Goal: Transaction & Acquisition: Purchase product/service

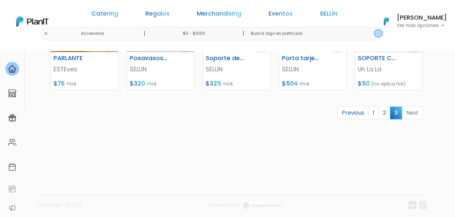
scroll to position [162, 0]
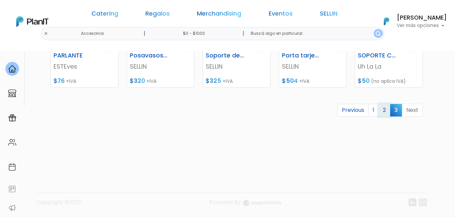
click at [381, 108] on link "2" at bounding box center [384, 110] width 12 height 13
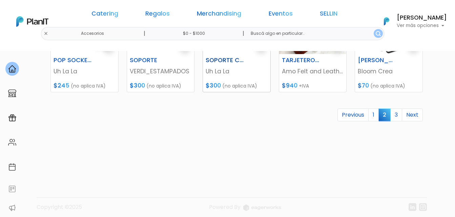
scroll to position [372, 0]
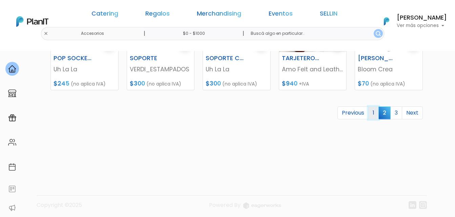
click at [370, 112] on link "1" at bounding box center [373, 113] width 10 height 13
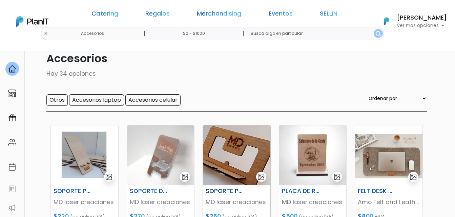
scroll to position [68, 0]
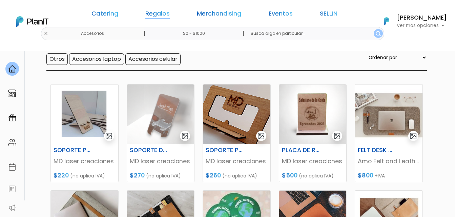
click at [170, 13] on link "Regalos" at bounding box center [157, 15] width 24 height 8
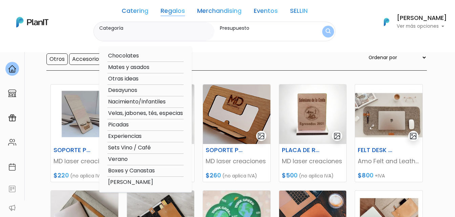
click at [133, 135] on option "Experiencias" at bounding box center [145, 136] width 76 height 8
type input "Experiencias"
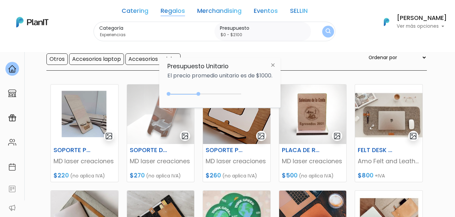
type input "$0 - $2150"
drag, startPoint x: 180, startPoint y: 93, endPoint x: 201, endPoint y: 94, distance: 20.3
click at [201, 94] on div "0 : 2150 0 2150" at bounding box center [205, 95] width 71 height 7
click at [327, 33] on img "submit" at bounding box center [327, 31] width 7 height 9
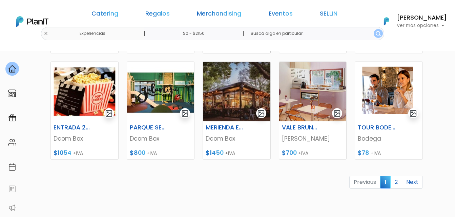
scroll to position [305, 0]
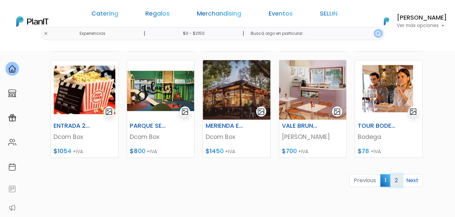
click at [392, 177] on link "2" at bounding box center [396, 180] width 12 height 13
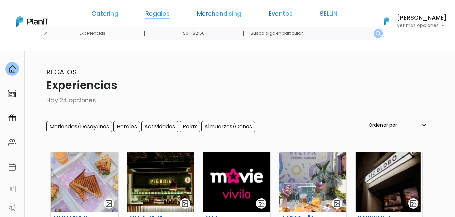
click at [168, 14] on link "Regalos" at bounding box center [157, 15] width 24 height 8
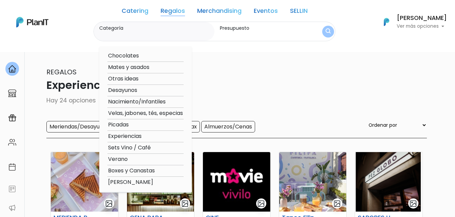
click at [220, 10] on link "Merchandising" at bounding box center [219, 12] width 44 height 8
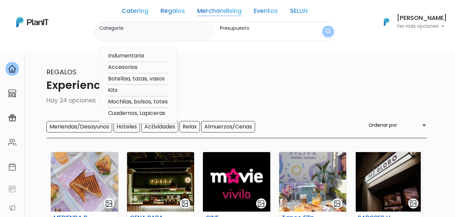
click at [136, 105] on option "Mochilas, bolsos, totes" at bounding box center [137, 102] width 61 height 8
type input "Mochilas, bolsos, totes"
type input "$0 - $2150"
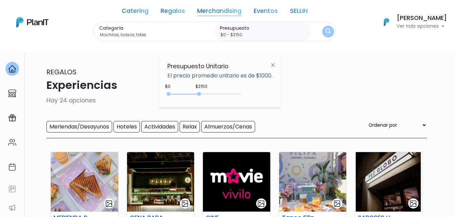
click at [331, 29] on button "submit" at bounding box center [328, 32] width 12 height 12
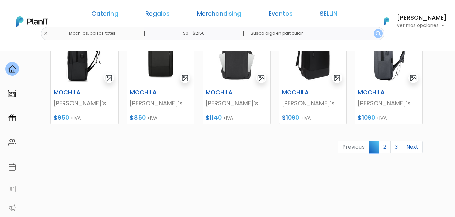
scroll to position [339, 0]
click at [383, 148] on link "2" at bounding box center [384, 146] width 12 height 13
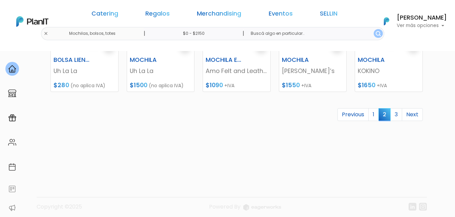
scroll to position [375, 0]
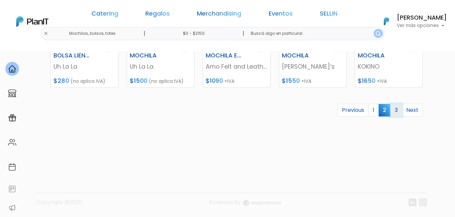
click at [393, 109] on link "3" at bounding box center [396, 110] width 12 height 13
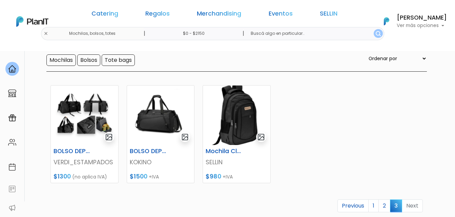
scroll to position [68, 0]
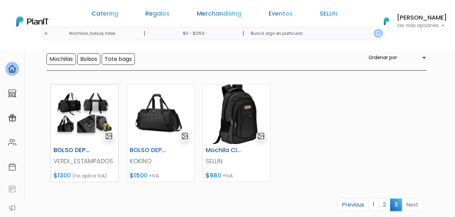
click at [78, 112] on img at bounding box center [84, 115] width 67 height 60
click at [160, 121] on img at bounding box center [160, 115] width 67 height 60
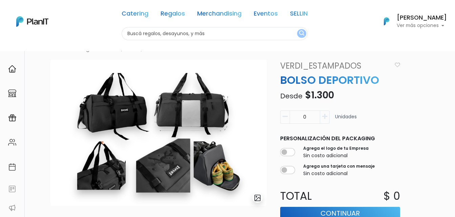
scroll to position [34, 0]
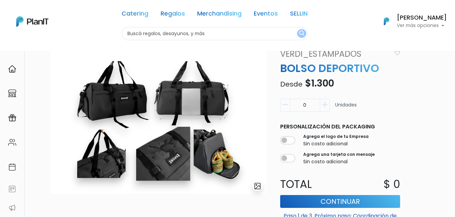
click at [116, 113] on img at bounding box center [158, 121] width 216 height 146
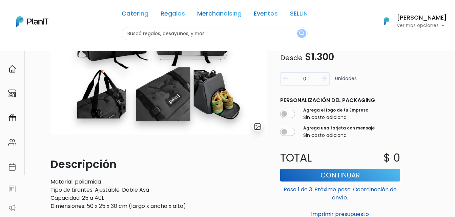
scroll to position [60, 0]
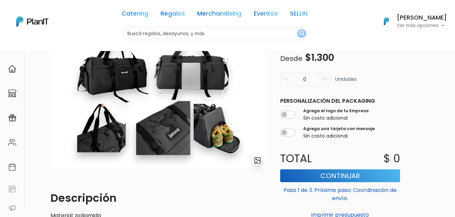
click at [115, 90] on img at bounding box center [158, 95] width 216 height 146
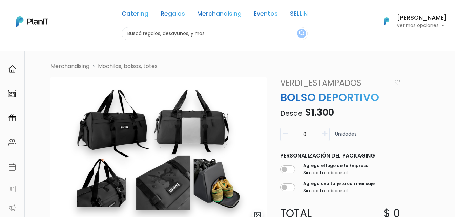
scroll to position [0, 0]
